Goal: Information Seeking & Learning: Understand process/instructions

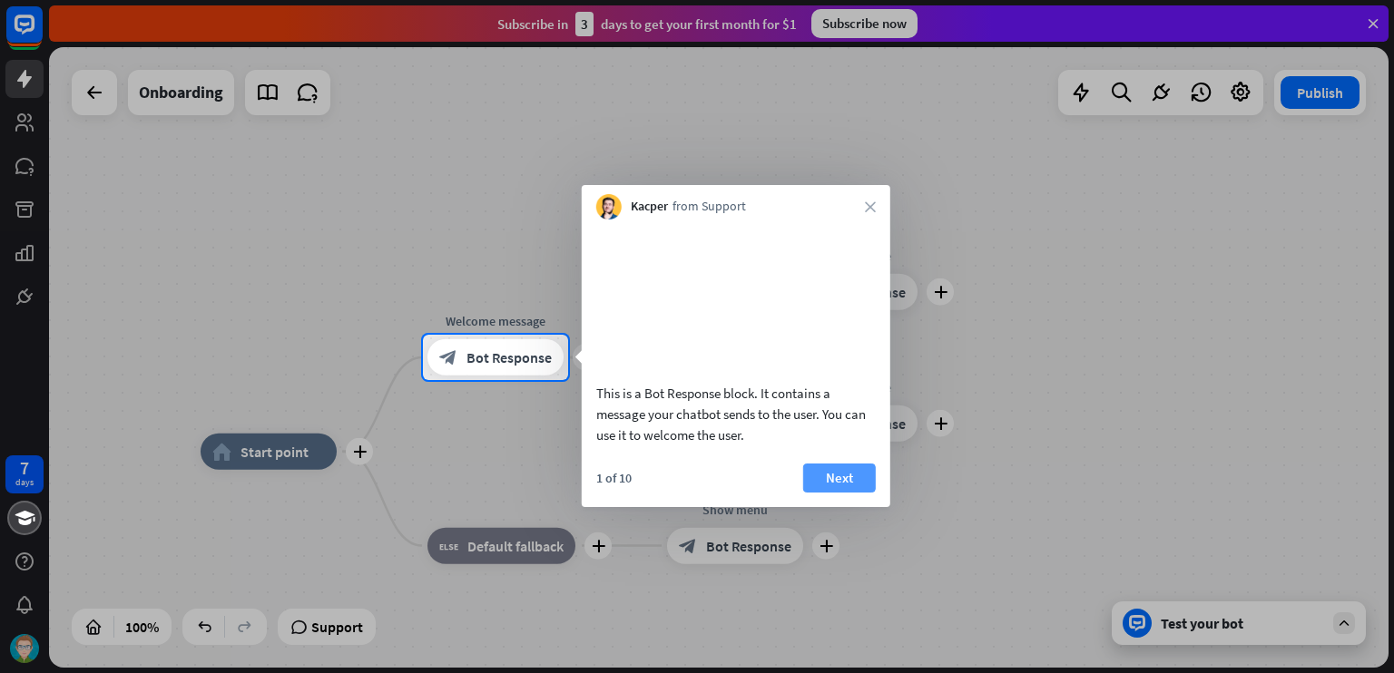
click at [825, 492] on button "Next" at bounding box center [839, 478] width 73 height 29
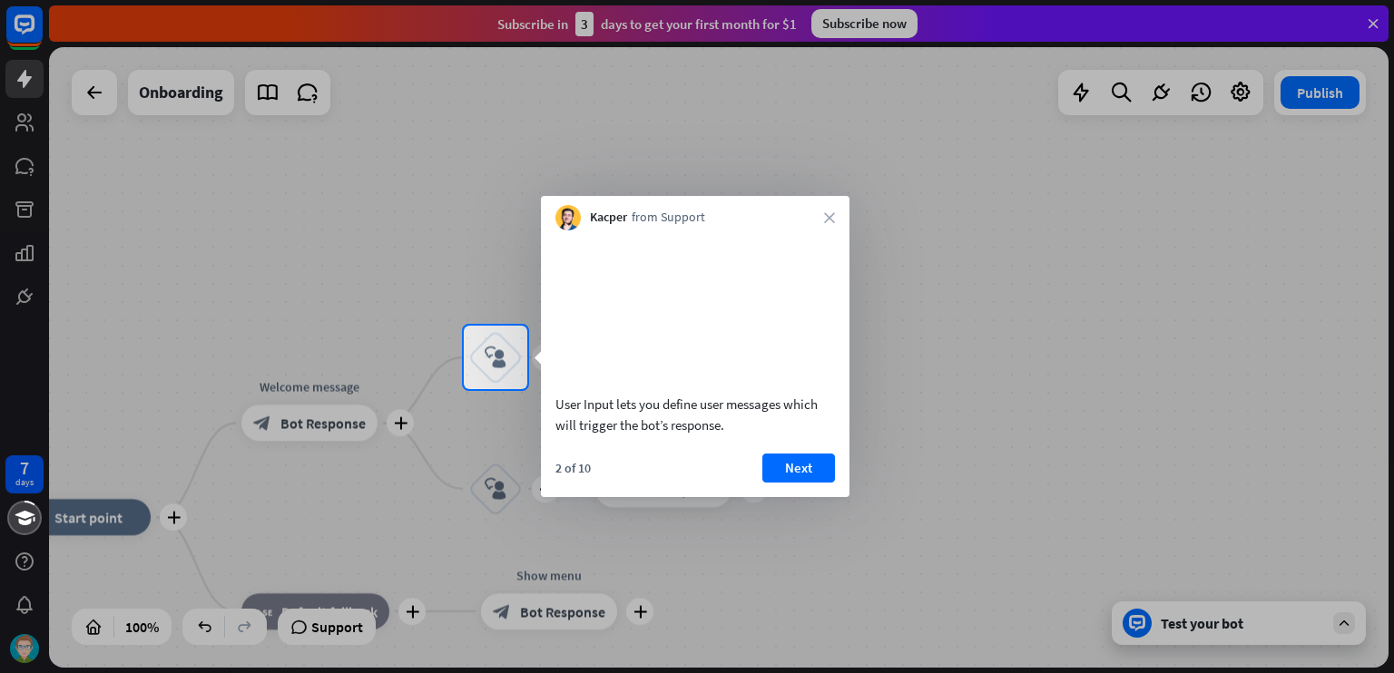
drag, startPoint x: 832, startPoint y: 490, endPoint x: 819, endPoint y: 489, distance: 12.7
click at [827, 483] on button "Next" at bounding box center [798, 468] width 73 height 29
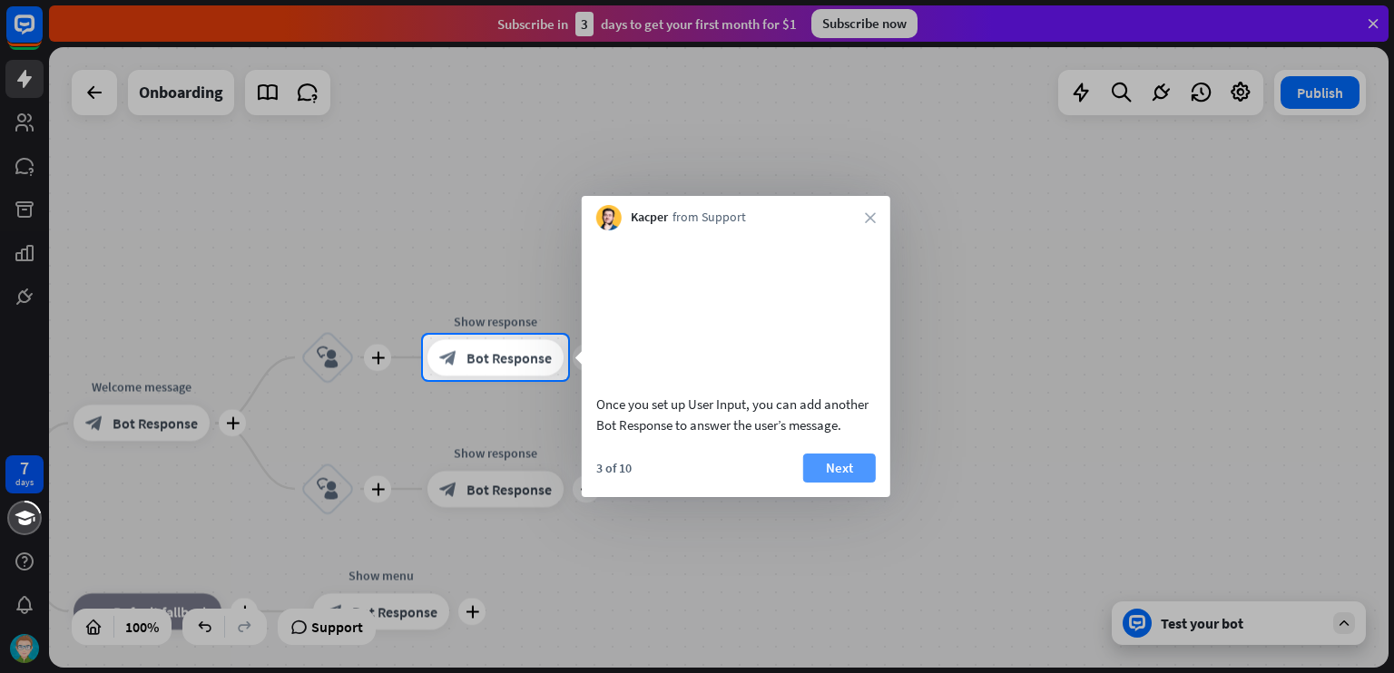
click at [841, 483] on button "Next" at bounding box center [839, 468] width 73 height 29
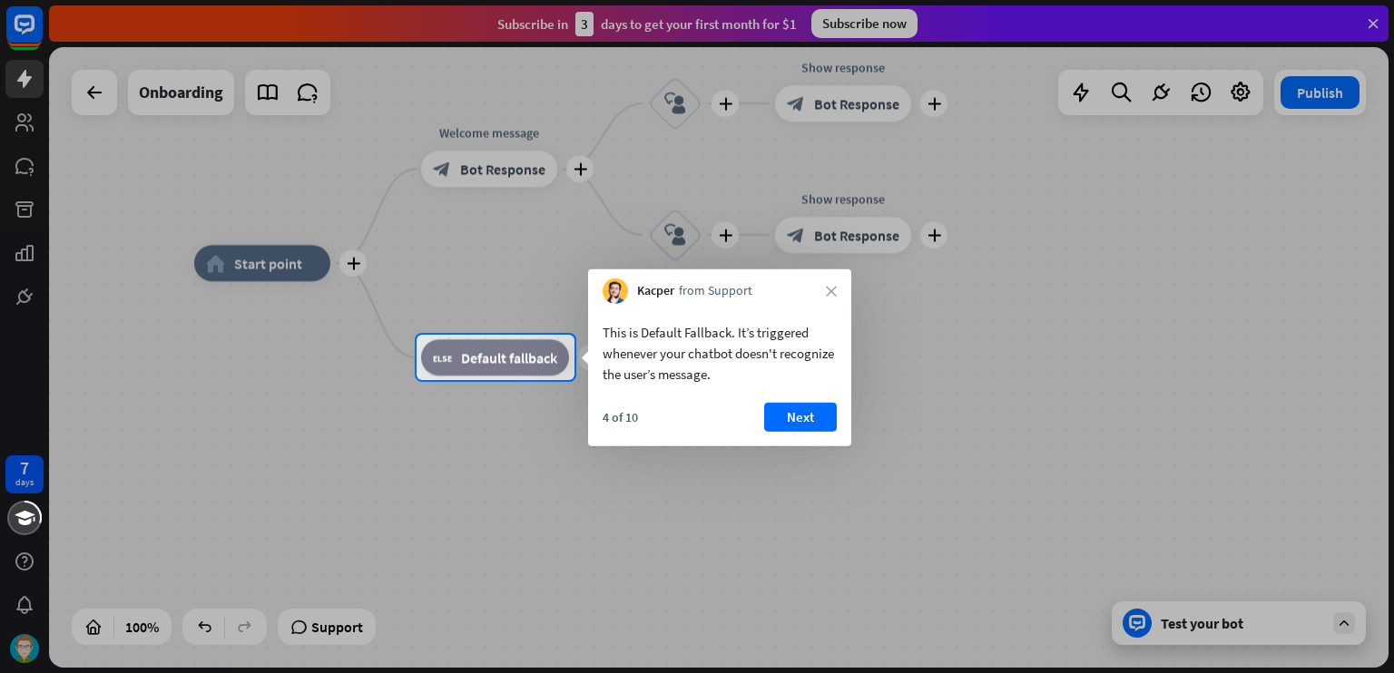
click at [804, 455] on div at bounding box center [697, 526] width 1394 height 293
click at [809, 425] on button "Next" at bounding box center [800, 417] width 73 height 29
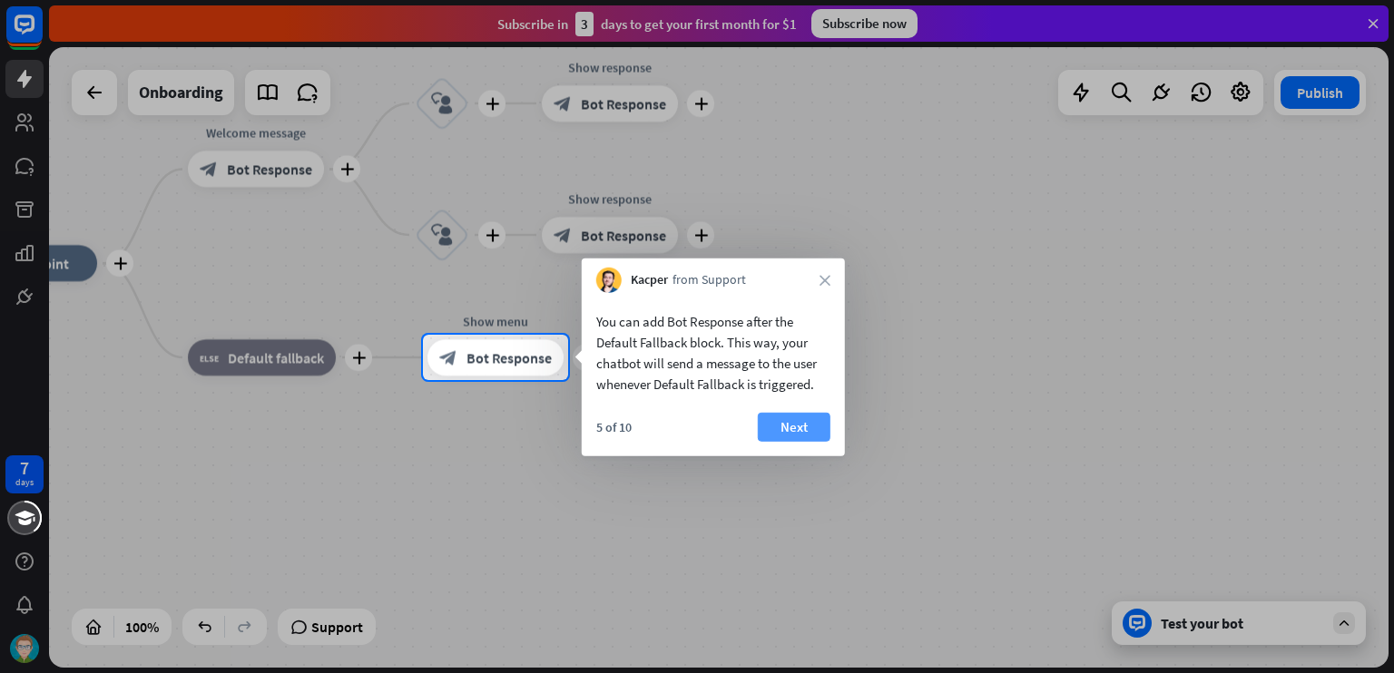
click at [830, 424] on div "5 of 10 Next" at bounding box center [713, 435] width 263 height 44
click at [835, 428] on div "5 of 10 Next" at bounding box center [713, 435] width 263 height 44
click at [831, 438] on div "5 of 10 Next" at bounding box center [713, 435] width 263 height 44
click at [815, 430] on button "Next" at bounding box center [794, 427] width 73 height 29
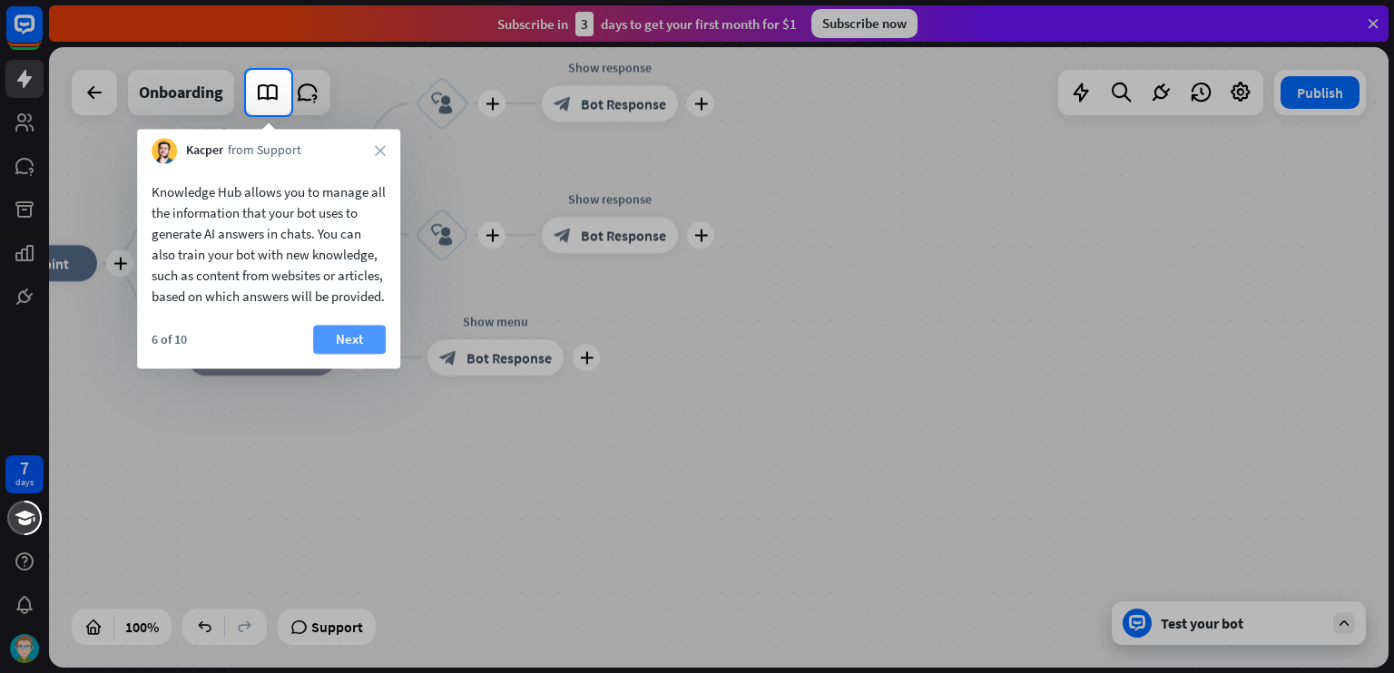
drag, startPoint x: 364, startPoint y: 397, endPoint x: 374, endPoint y: 374, distance: 24.8
click at [365, 397] on div at bounding box center [697, 394] width 1394 height 558
click at [374, 354] on button "Next" at bounding box center [349, 339] width 73 height 29
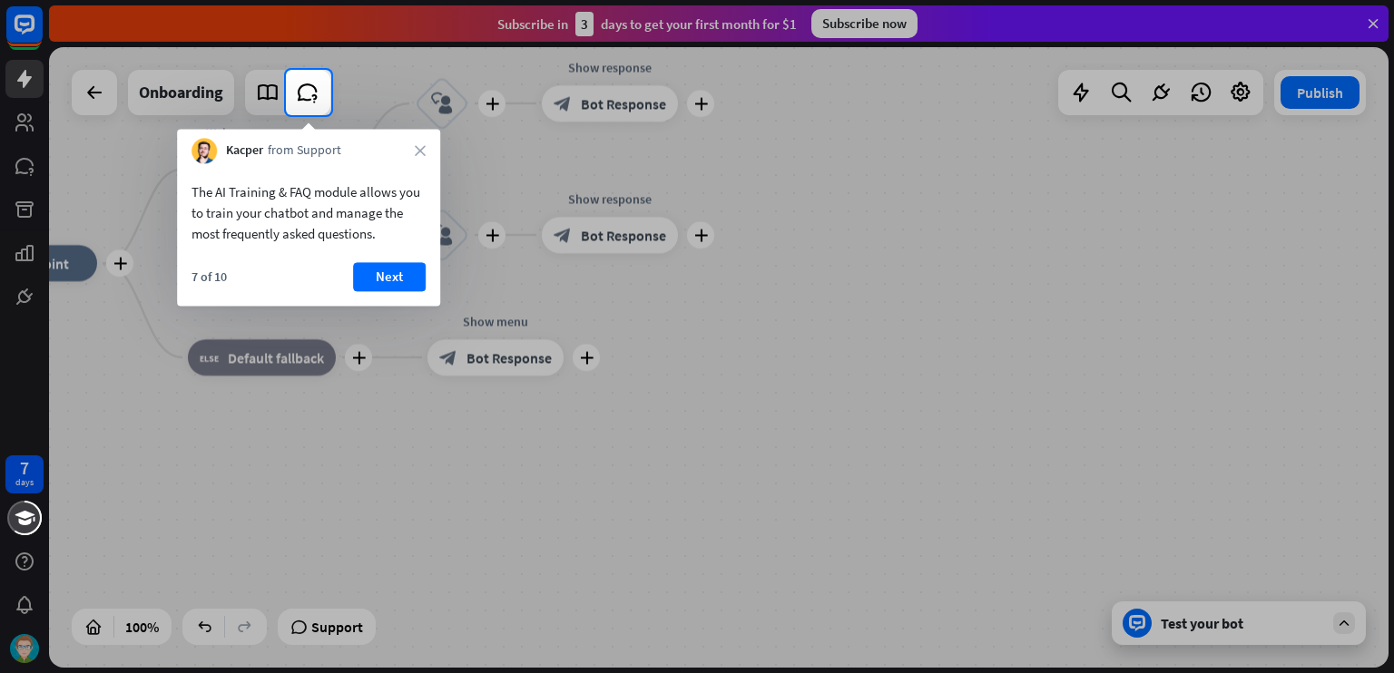
click at [395, 243] on div "The AI Training & FAQ module allows you to train your chatbot and manage the mo…" at bounding box center [308, 212] width 234 height 63
click at [379, 272] on button "Next" at bounding box center [389, 276] width 73 height 29
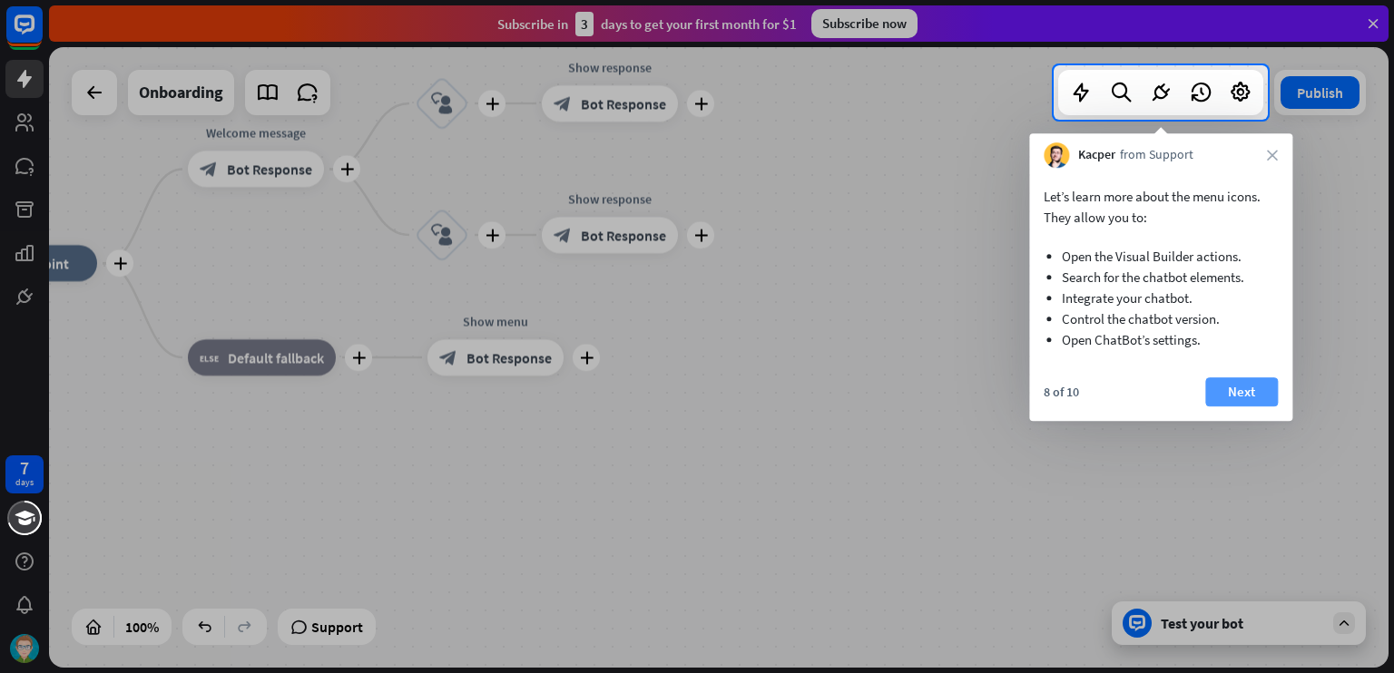
click at [1215, 388] on button "Next" at bounding box center [1241, 391] width 73 height 29
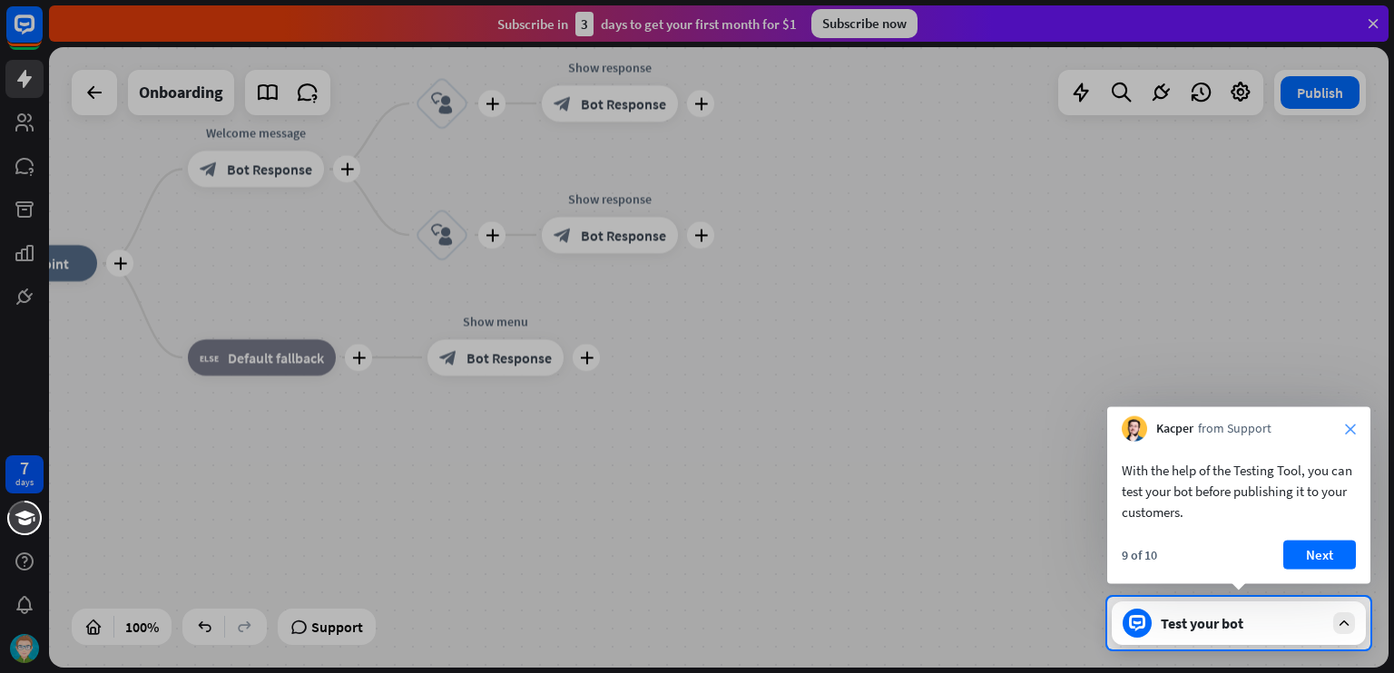
click at [1352, 431] on div "Kacper from Support close" at bounding box center [1238, 424] width 263 height 34
click at [1350, 429] on icon "close" at bounding box center [1350, 429] width 11 height 11
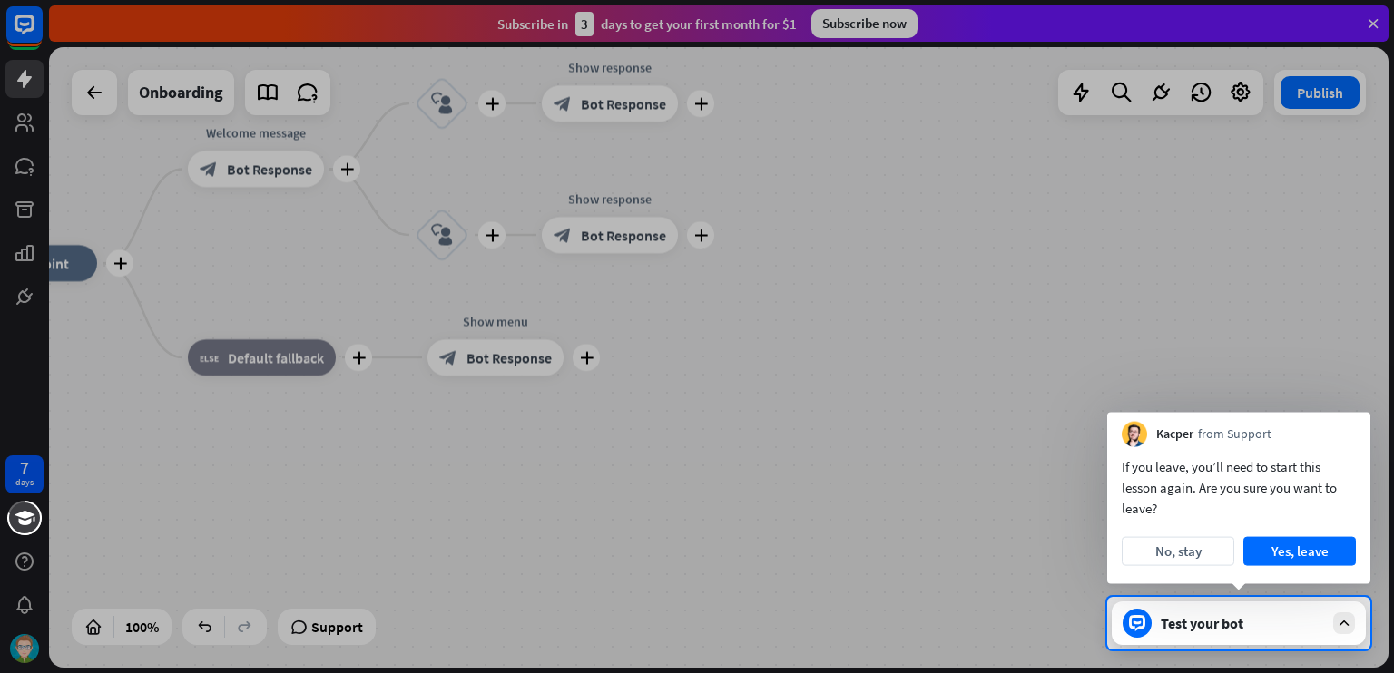
click at [1350, 429] on div "Kacper from Support" at bounding box center [1238, 430] width 263 height 34
drag, startPoint x: 1205, startPoint y: 554, endPoint x: 1310, endPoint y: 550, distance: 105.4
click at [1307, 557] on div "No, stay Yes, leave" at bounding box center [1239, 551] width 234 height 29
click at [1310, 550] on button "Yes, leave" at bounding box center [1299, 551] width 113 height 29
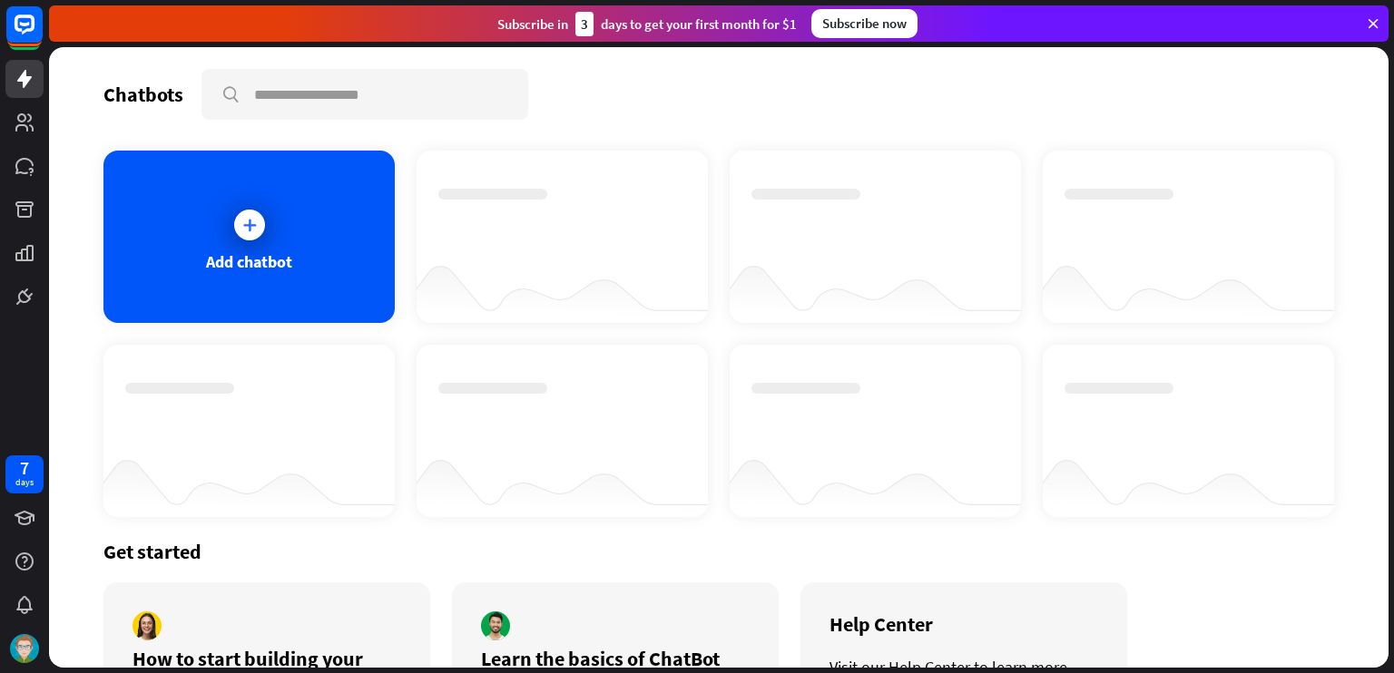
click at [1363, 29] on div "Subscribe [DATE] to get your first month for $1 Subscribe now" at bounding box center [718, 23] width 1339 height 36
click at [1369, 28] on icon at bounding box center [1373, 23] width 16 height 16
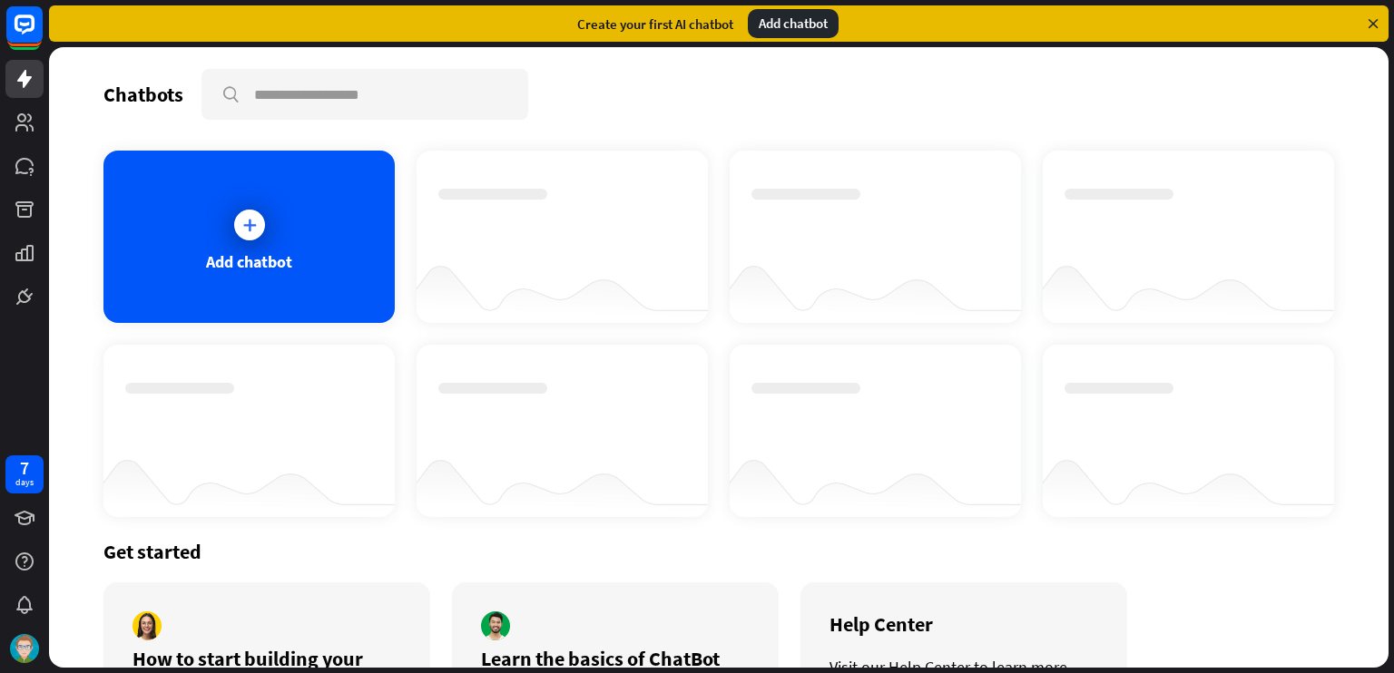
click at [1369, 28] on icon at bounding box center [1373, 23] width 16 height 16
